Goal: Check status: Check status

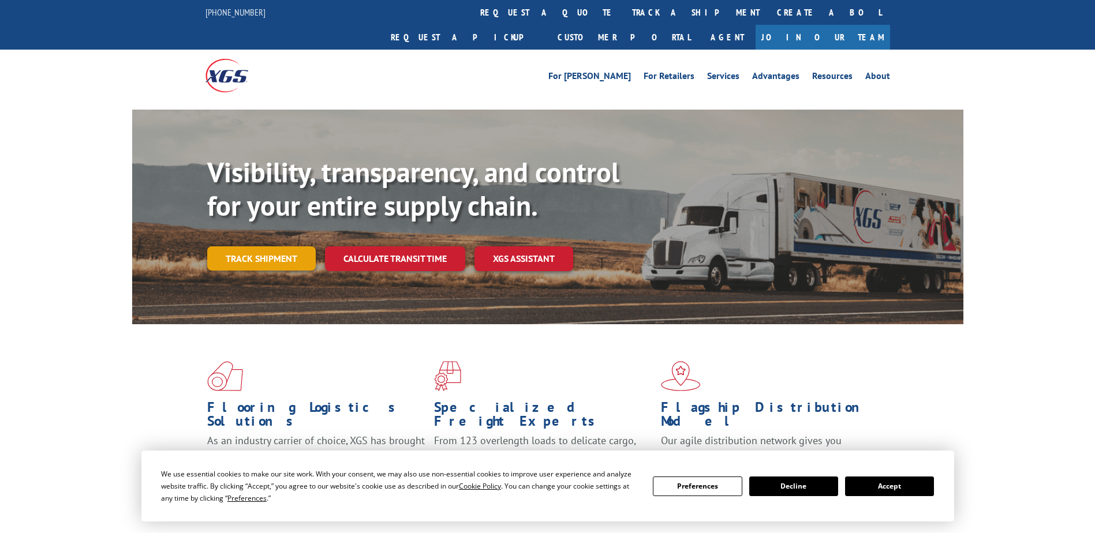
click at [293, 246] on link "Track shipment" at bounding box center [261, 258] width 108 height 24
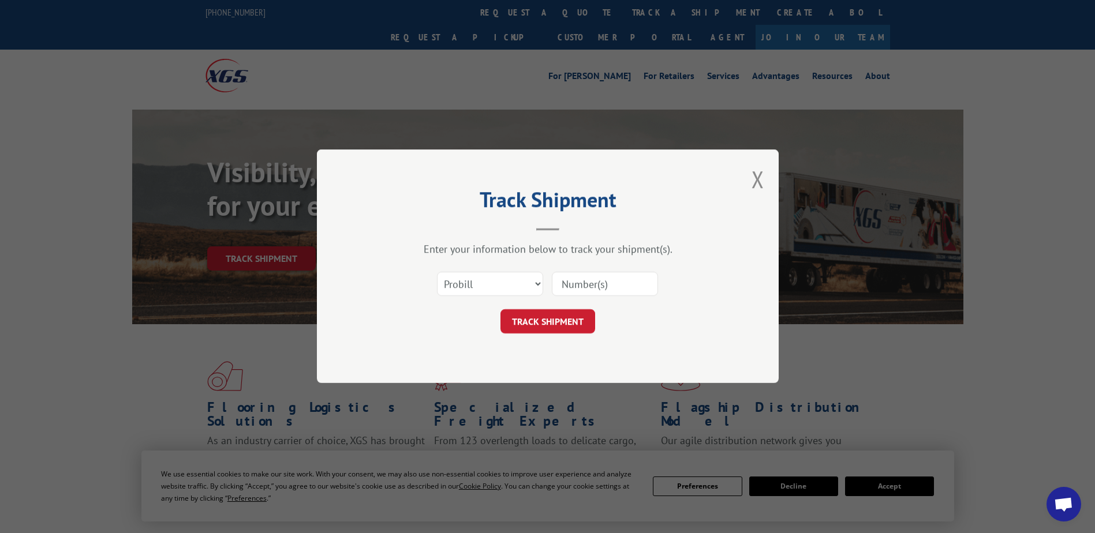
click at [591, 284] on input at bounding box center [605, 284] width 106 height 24
type input "15172626"
click at [567, 328] on button "TRACK SHIPMENT" at bounding box center [547, 322] width 95 height 24
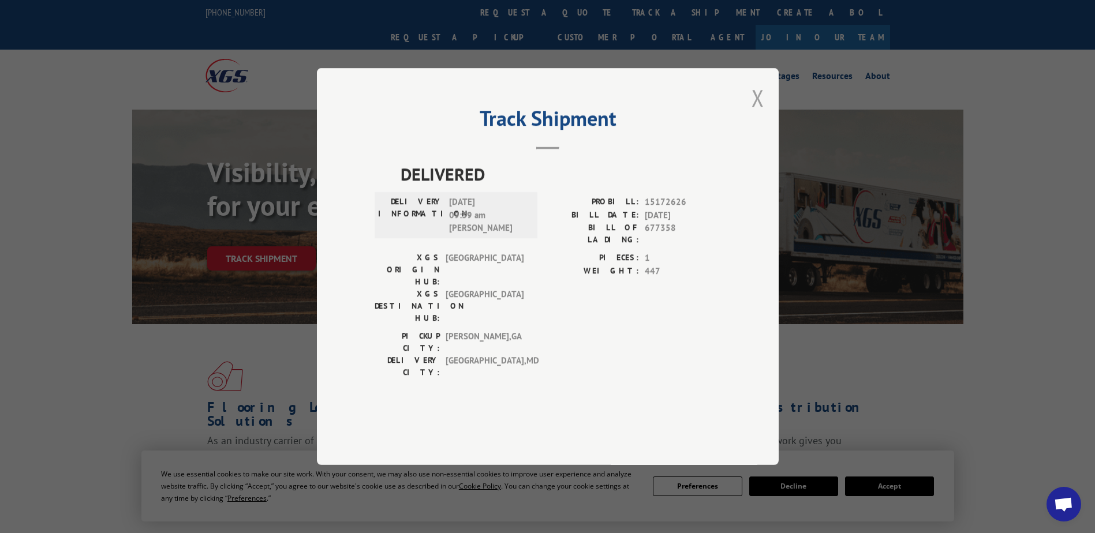
click at [758, 113] on button "Close modal" at bounding box center [757, 98] width 13 height 31
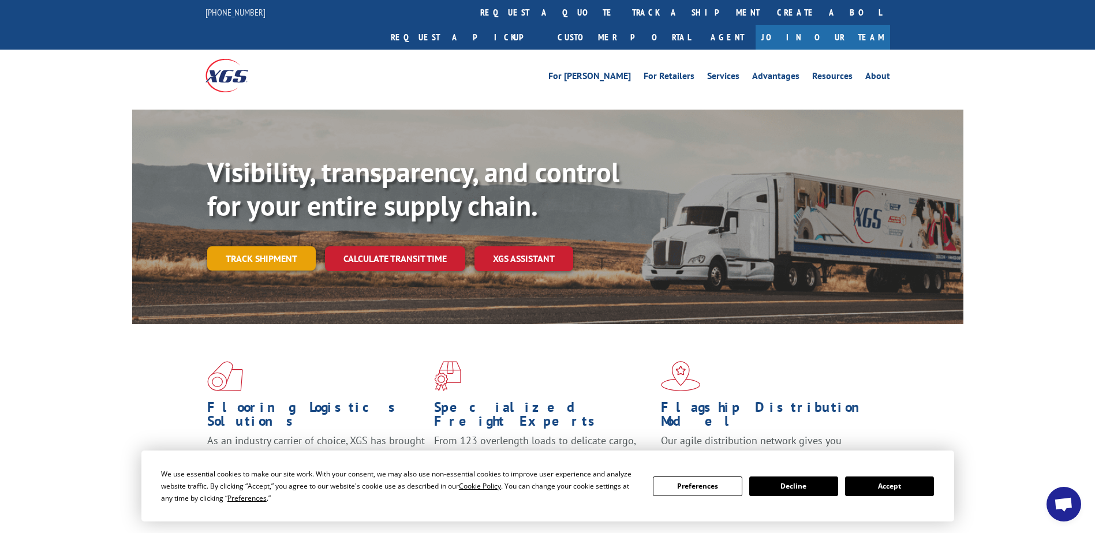
click at [276, 246] on link "Track shipment" at bounding box center [261, 258] width 108 height 24
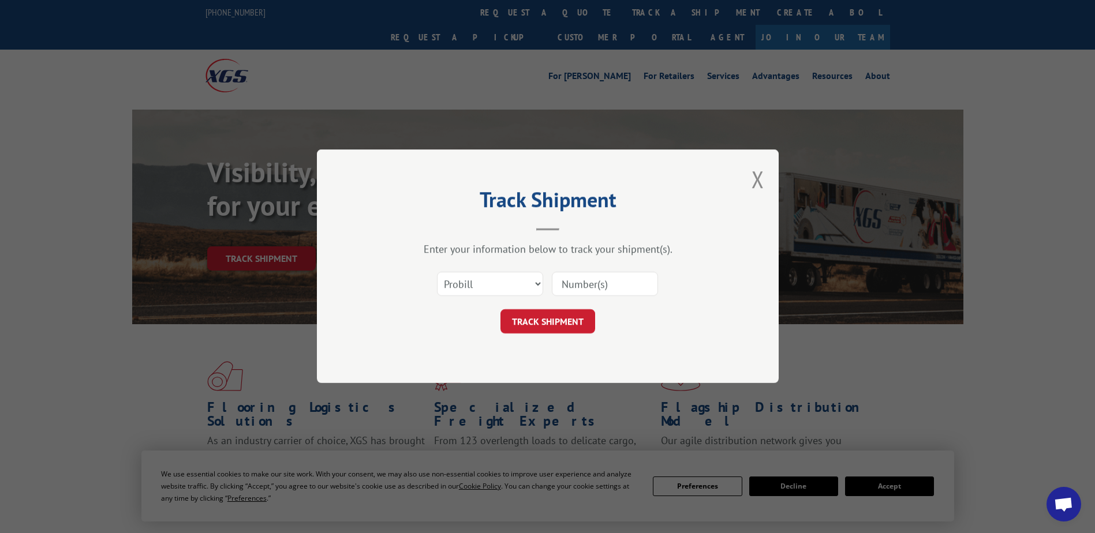
click at [586, 282] on input at bounding box center [605, 284] width 106 height 24
click at [640, 284] on input "17" at bounding box center [605, 284] width 106 height 24
type input "1"
type input "17601918"
click at [572, 317] on button "TRACK SHIPMENT" at bounding box center [547, 322] width 95 height 24
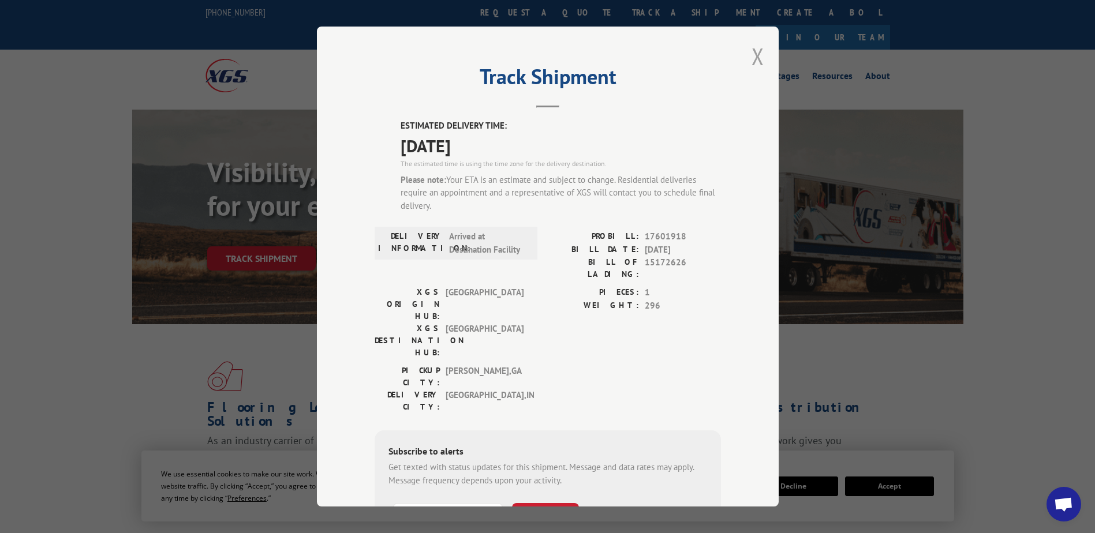
click at [754, 58] on button "Close modal" at bounding box center [757, 56] width 13 height 31
